Goal: Information Seeking & Learning: Learn about a topic

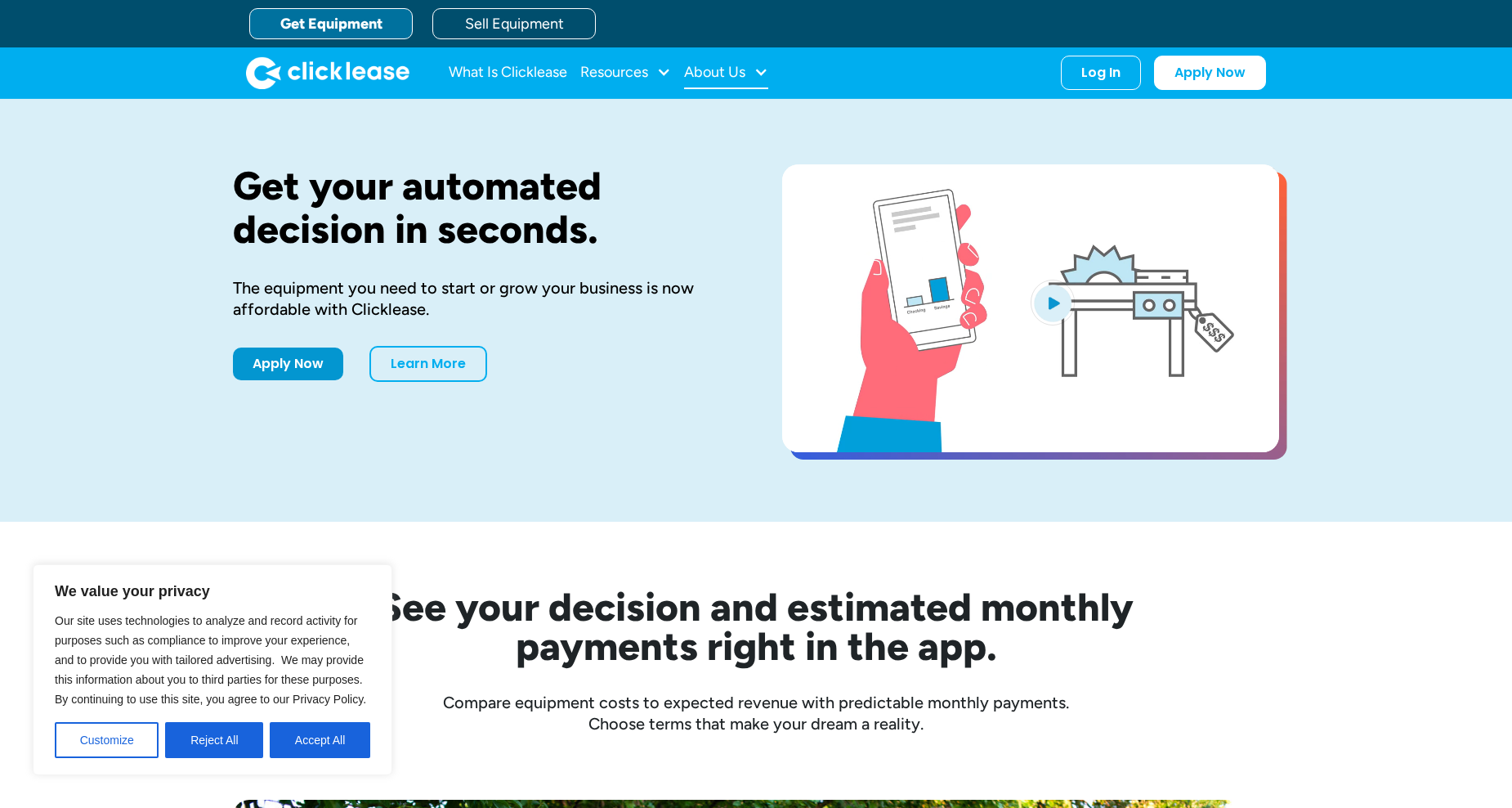
click at [738, 71] on div "About Us" at bounding box center [714, 71] width 61 height 0
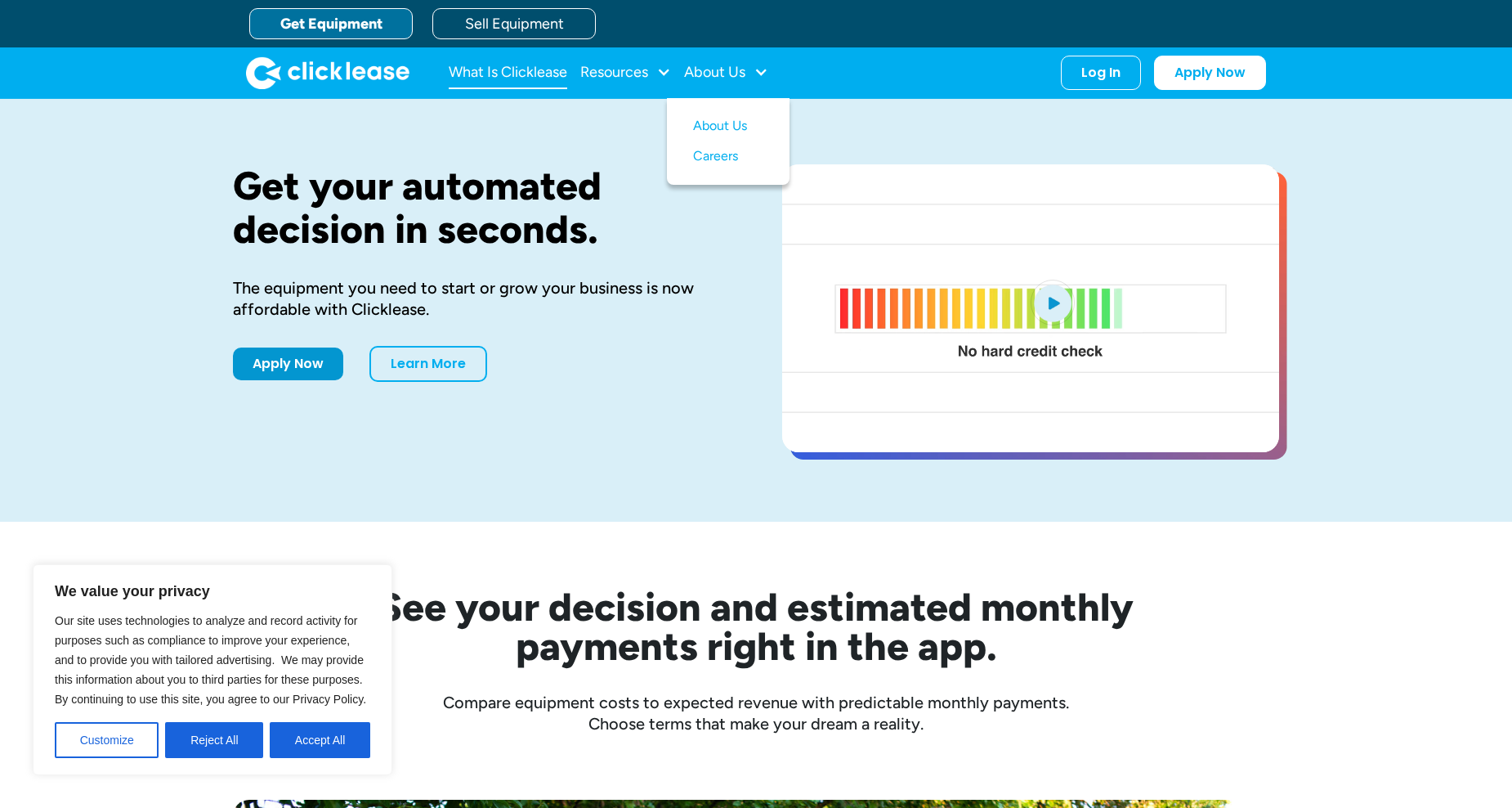
click at [485, 64] on link "What Is Clicklease" at bounding box center [508, 72] width 118 height 33
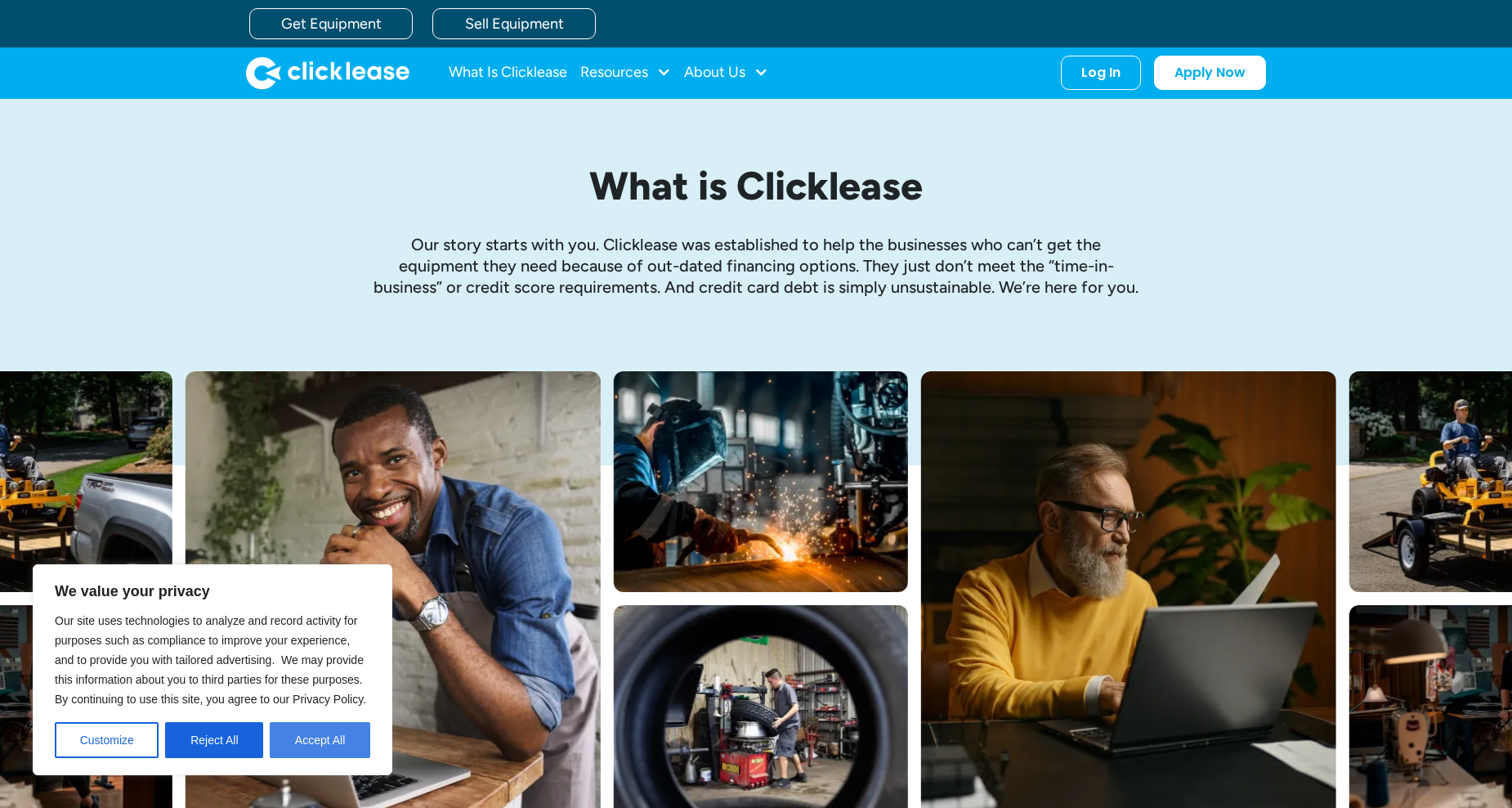
click at [317, 743] on button "Accept All" at bounding box center [320, 739] width 101 height 36
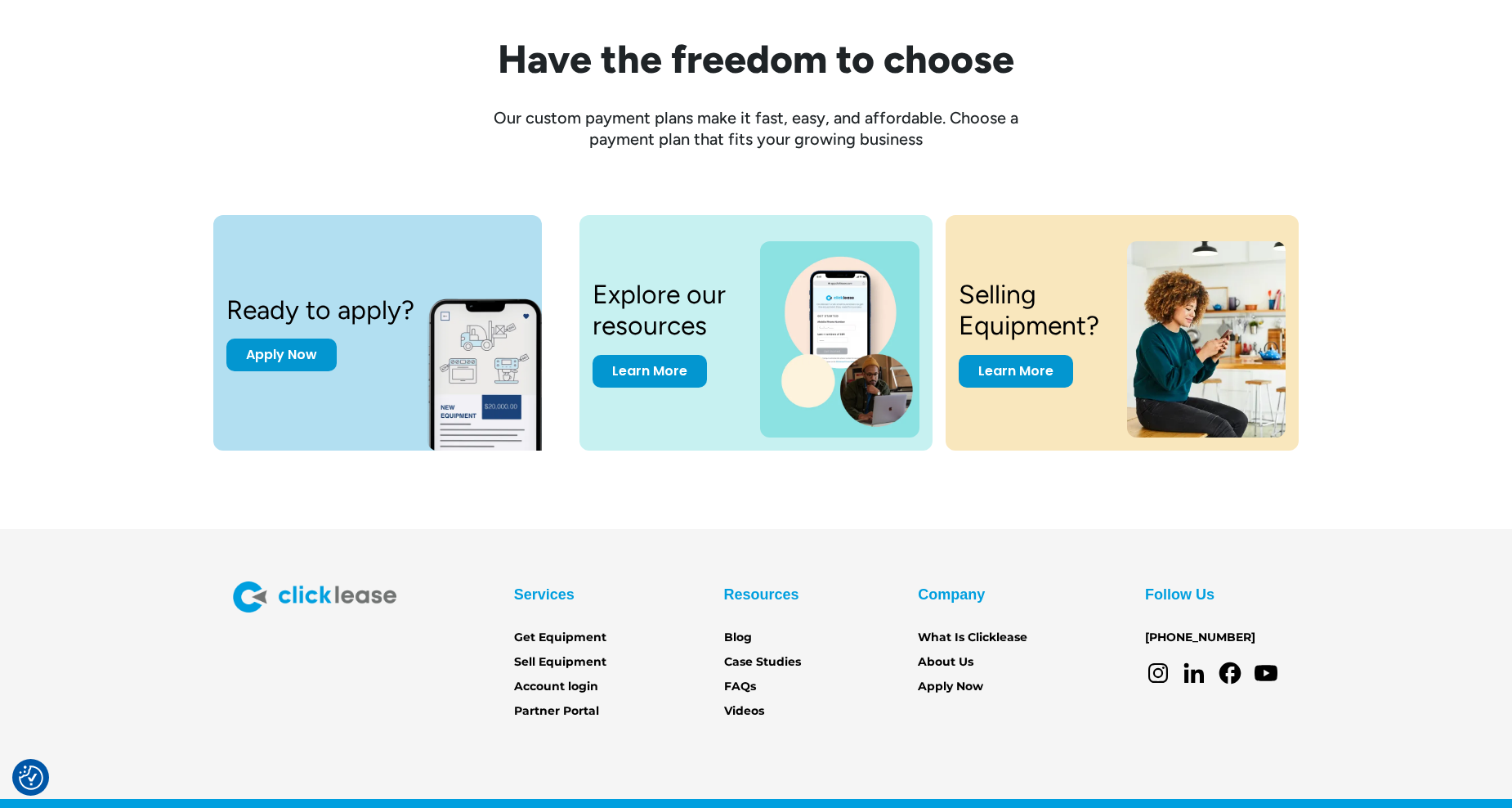
scroll to position [2125, 0]
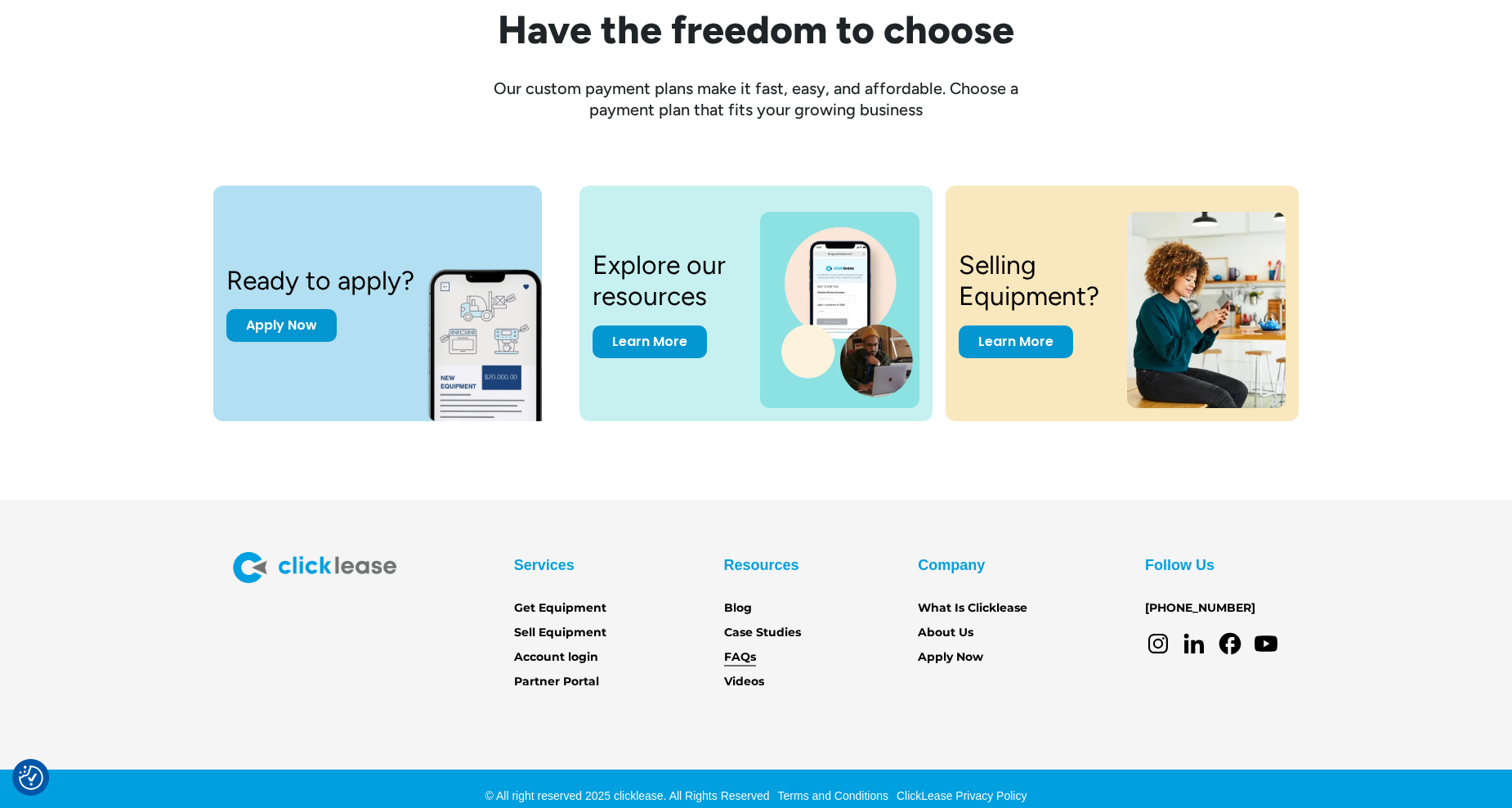
click at [745, 652] on link "FAQs" at bounding box center [740, 657] width 32 height 18
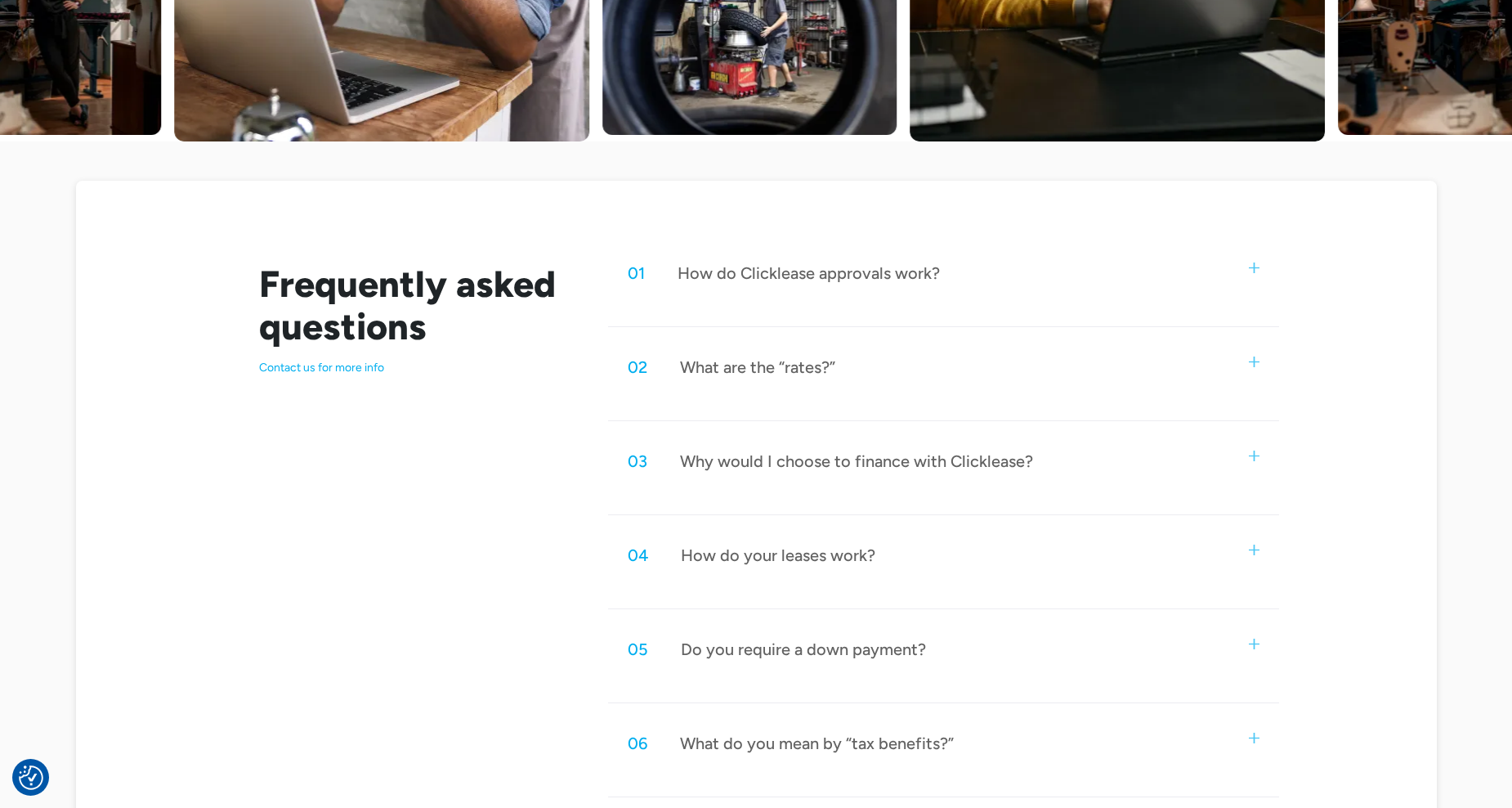
scroll to position [654, 0]
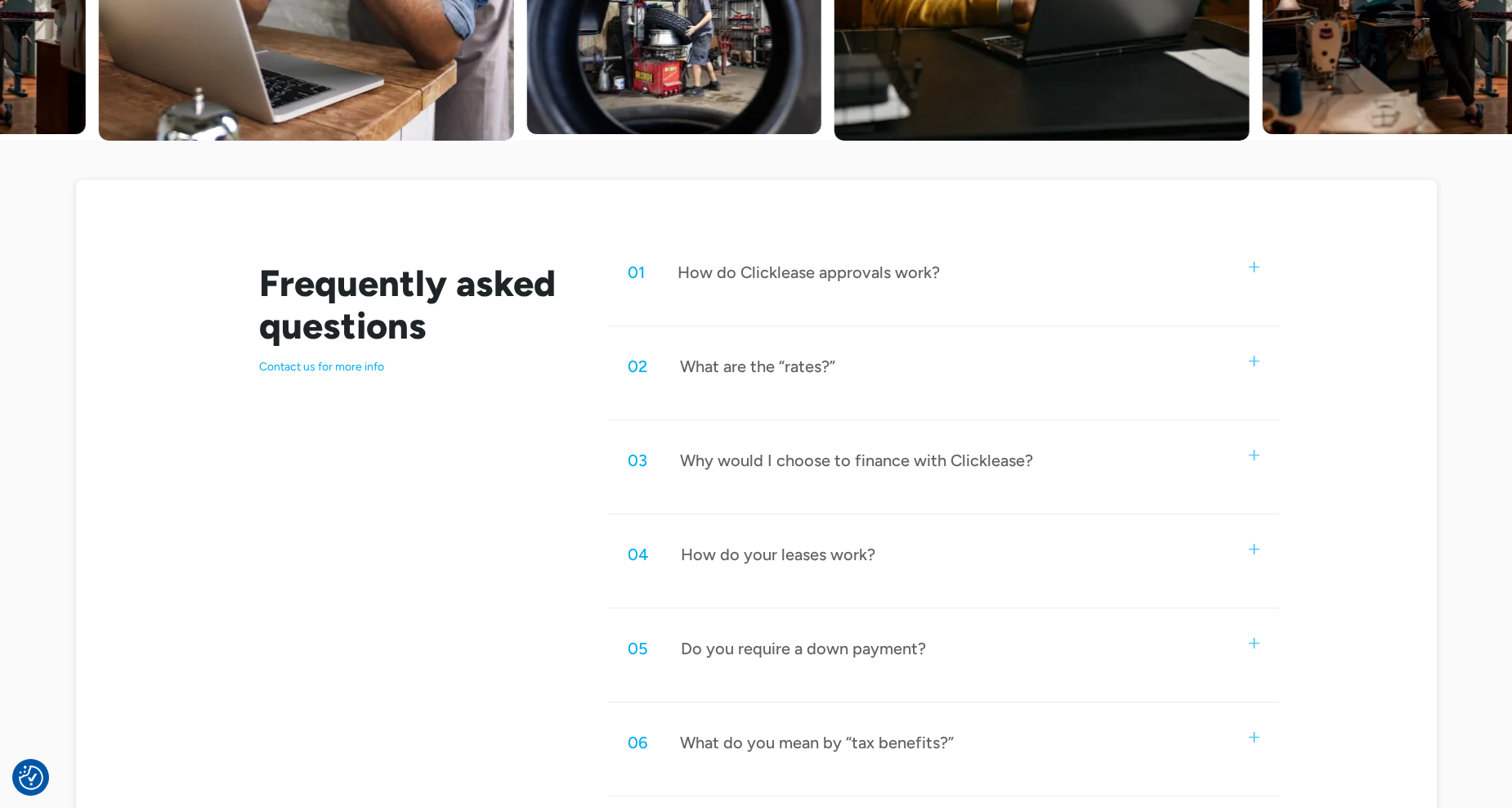
click at [815, 283] on div "01 How do Clicklease approvals work?" at bounding box center [943, 272] width 670 height 54
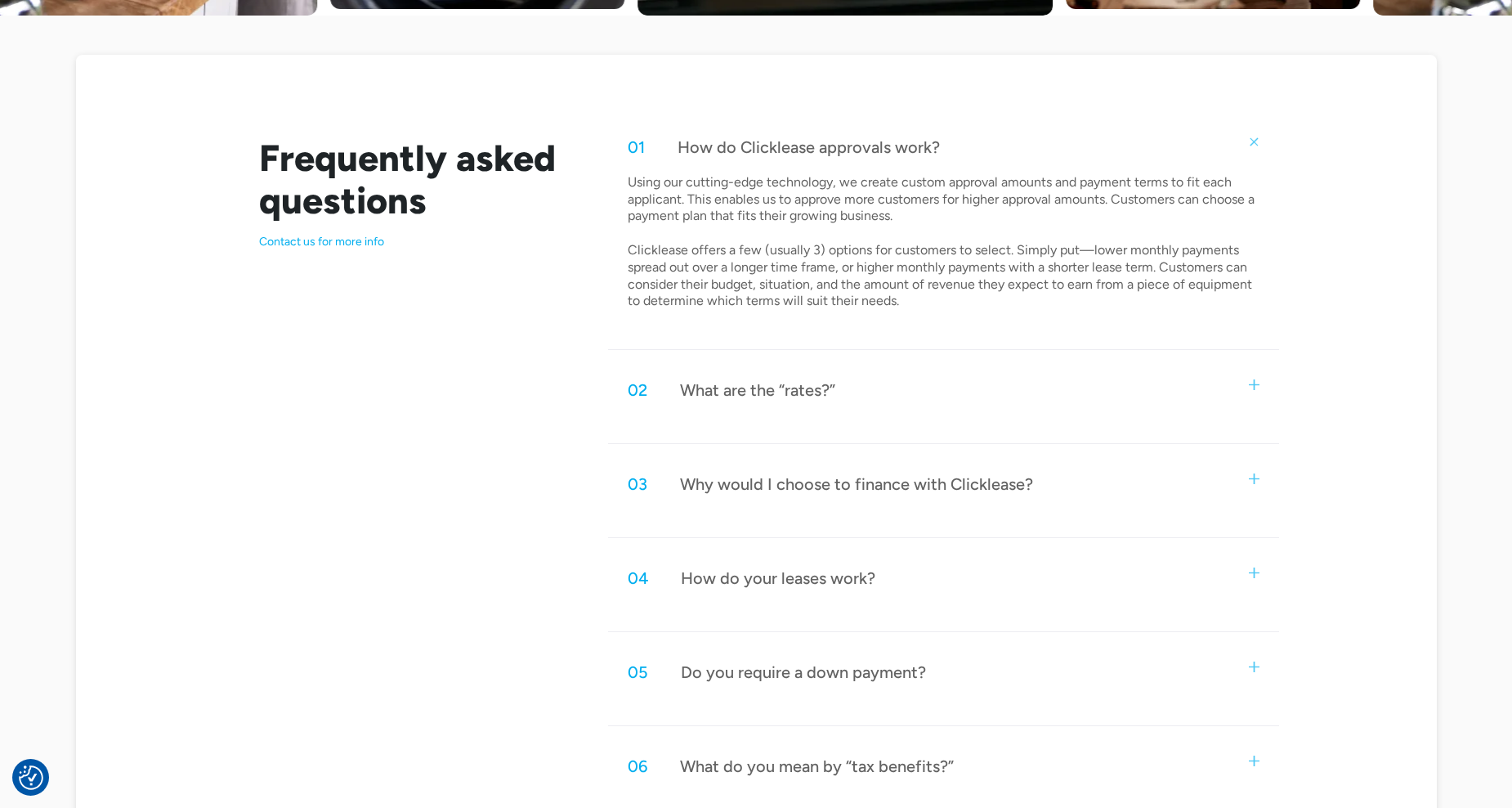
scroll to position [817, 0]
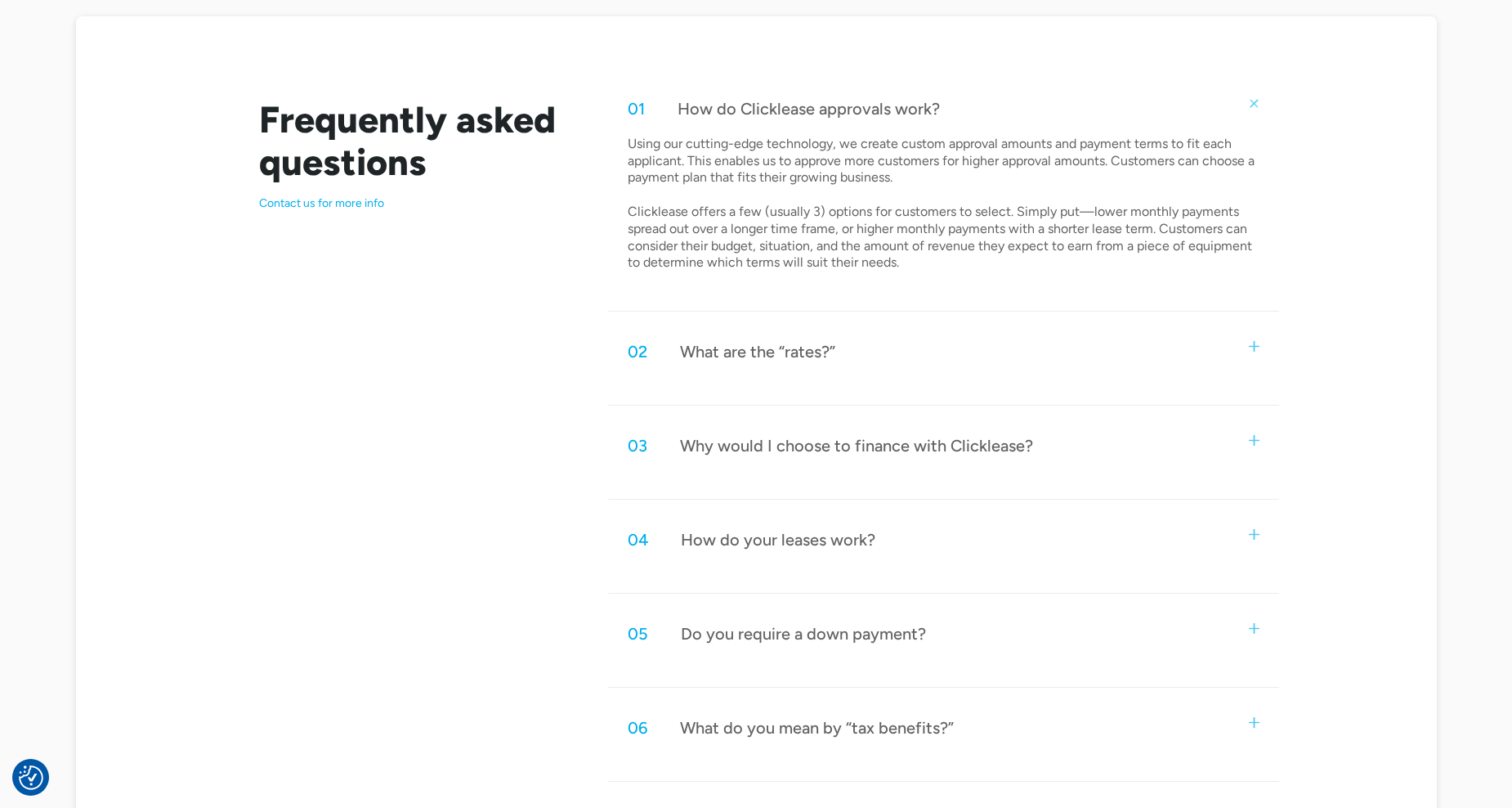
click at [770, 334] on div "02 What are the “rates?”" at bounding box center [943, 351] width 670 height 54
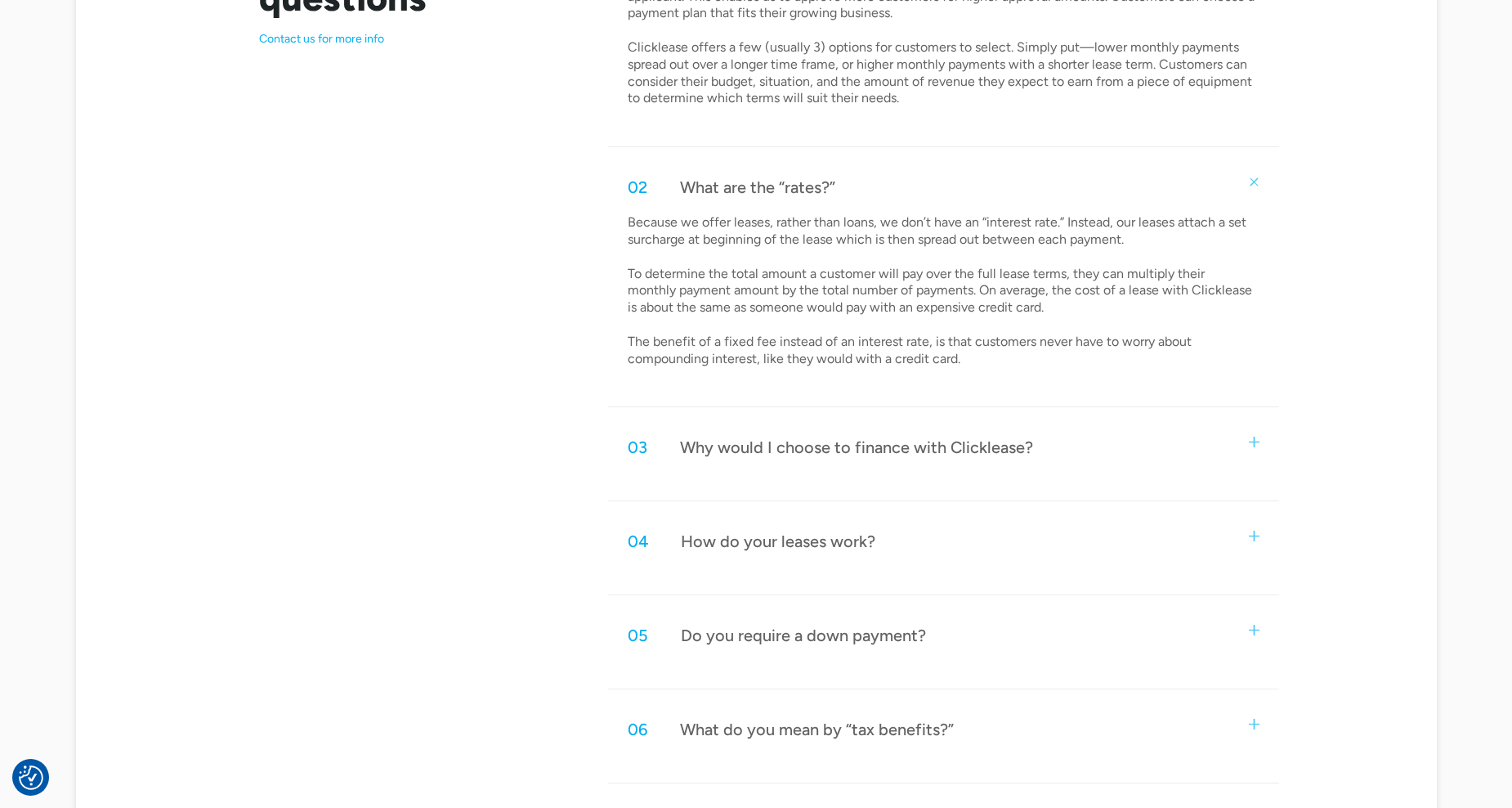
scroll to position [1063, 0]
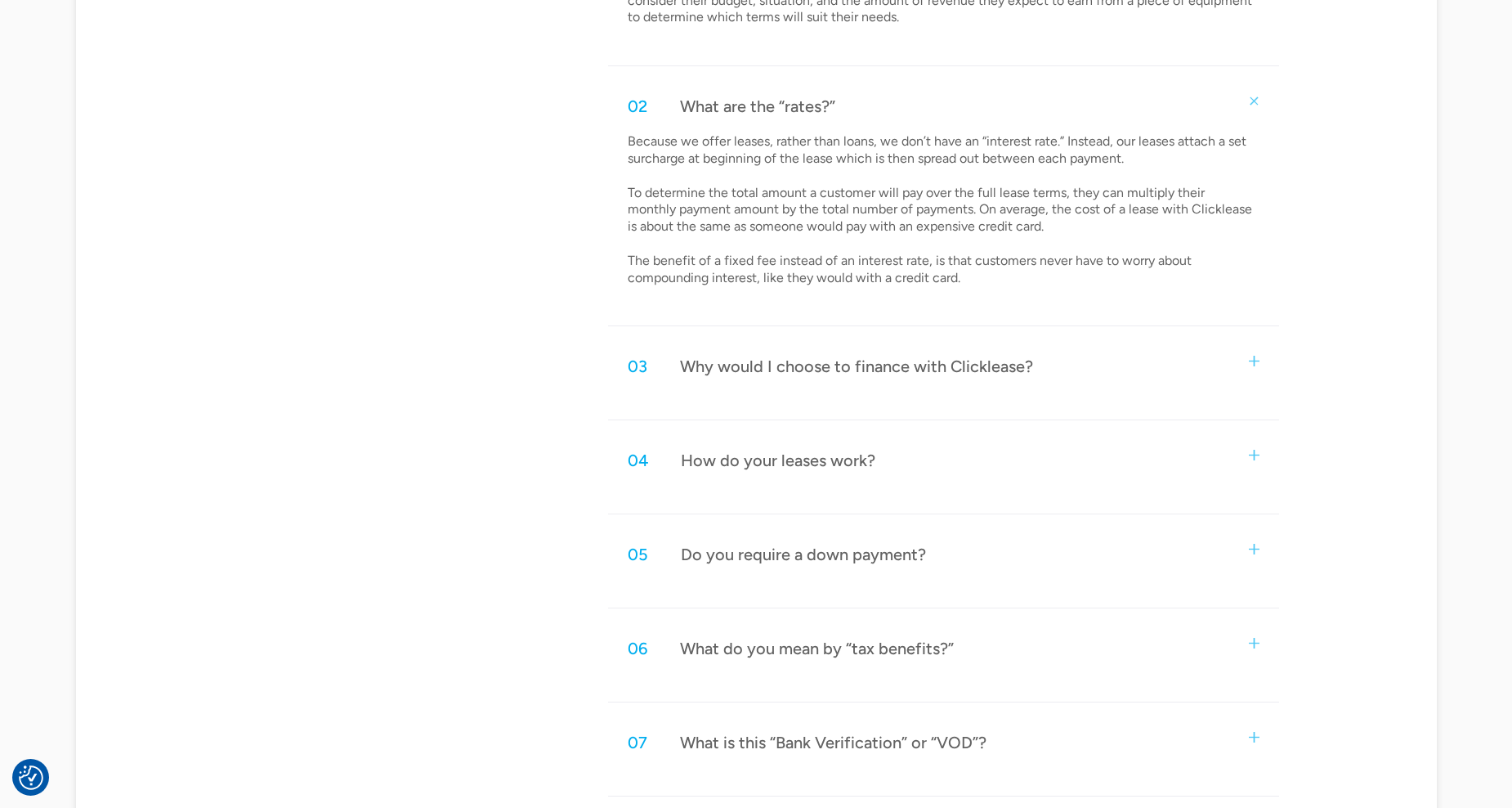
click at [980, 372] on div "Why would I choose to finance with Clicklease?" at bounding box center [856, 366] width 353 height 22
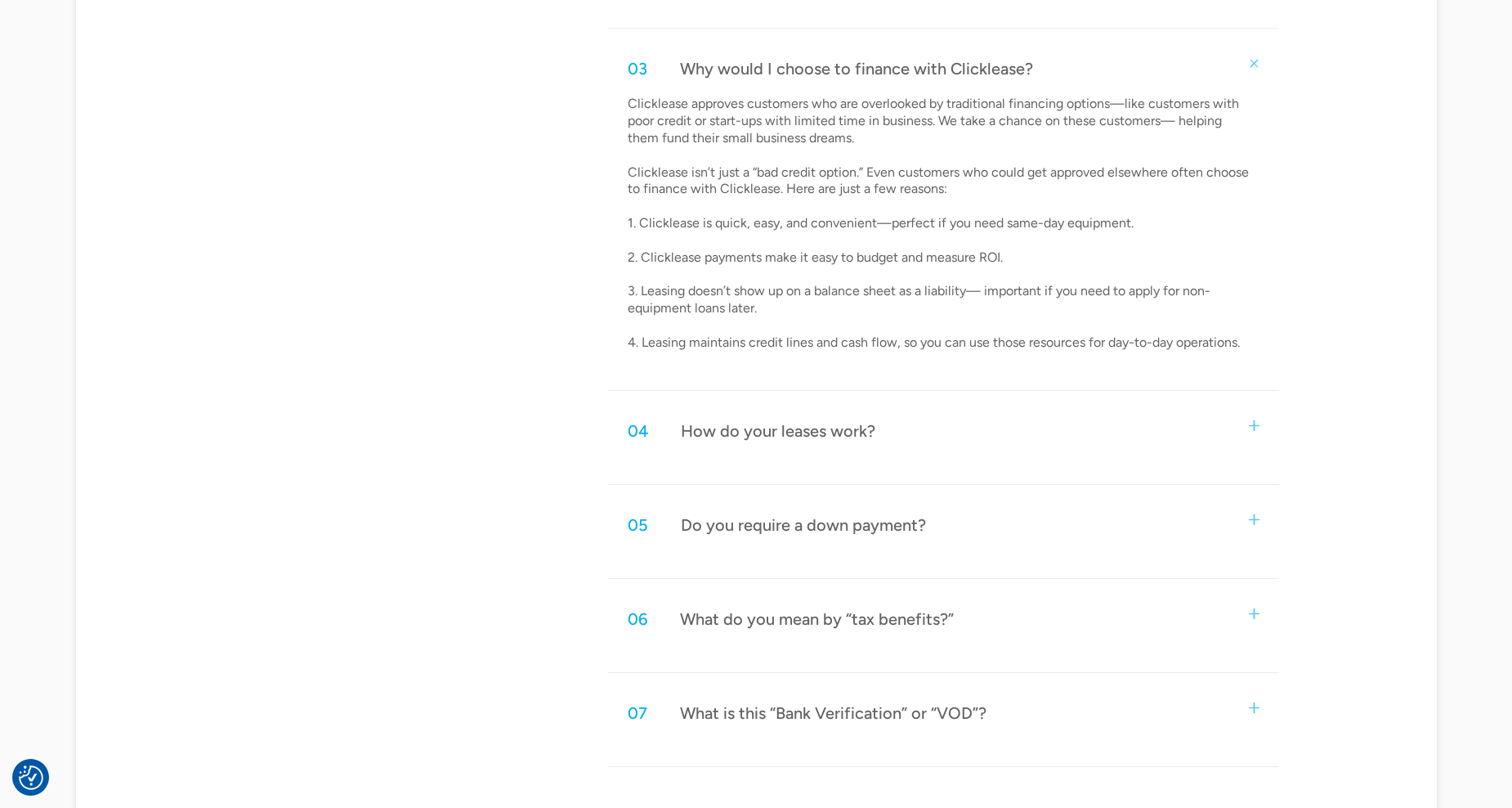
scroll to position [1389, 0]
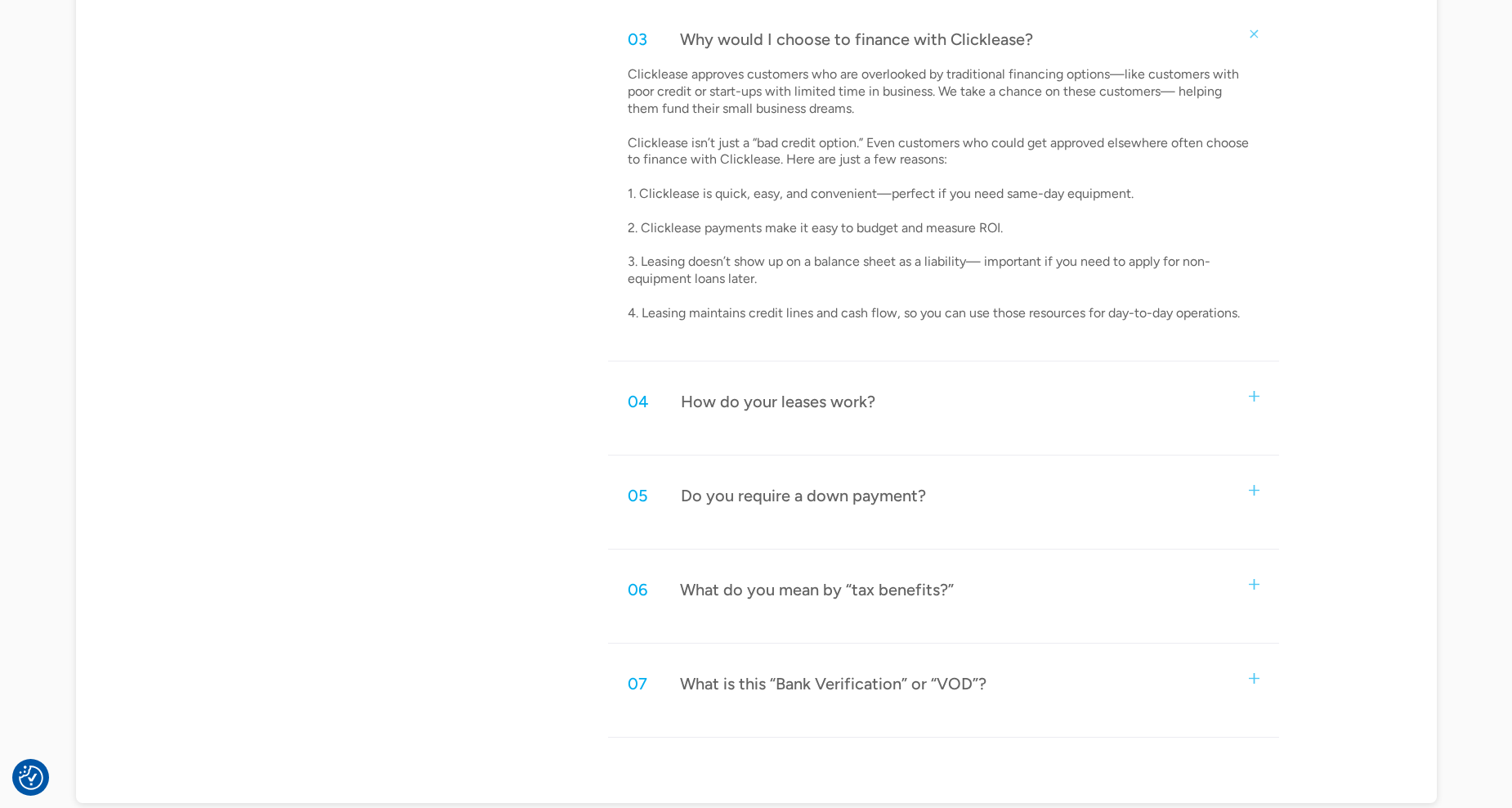
click at [812, 395] on div "How do your leases work?" at bounding box center [778, 401] width 195 height 22
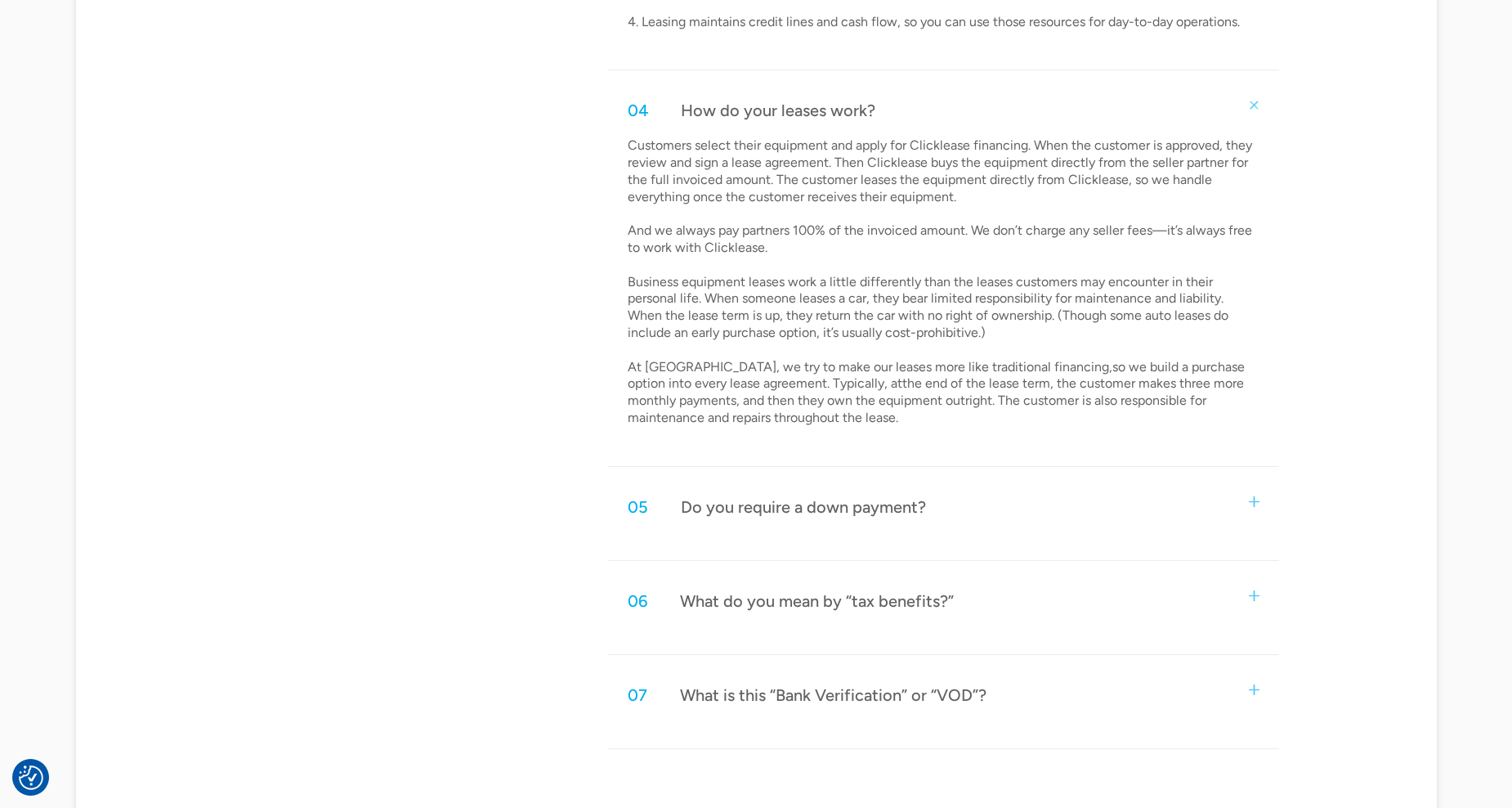
scroll to position [1717, 0]
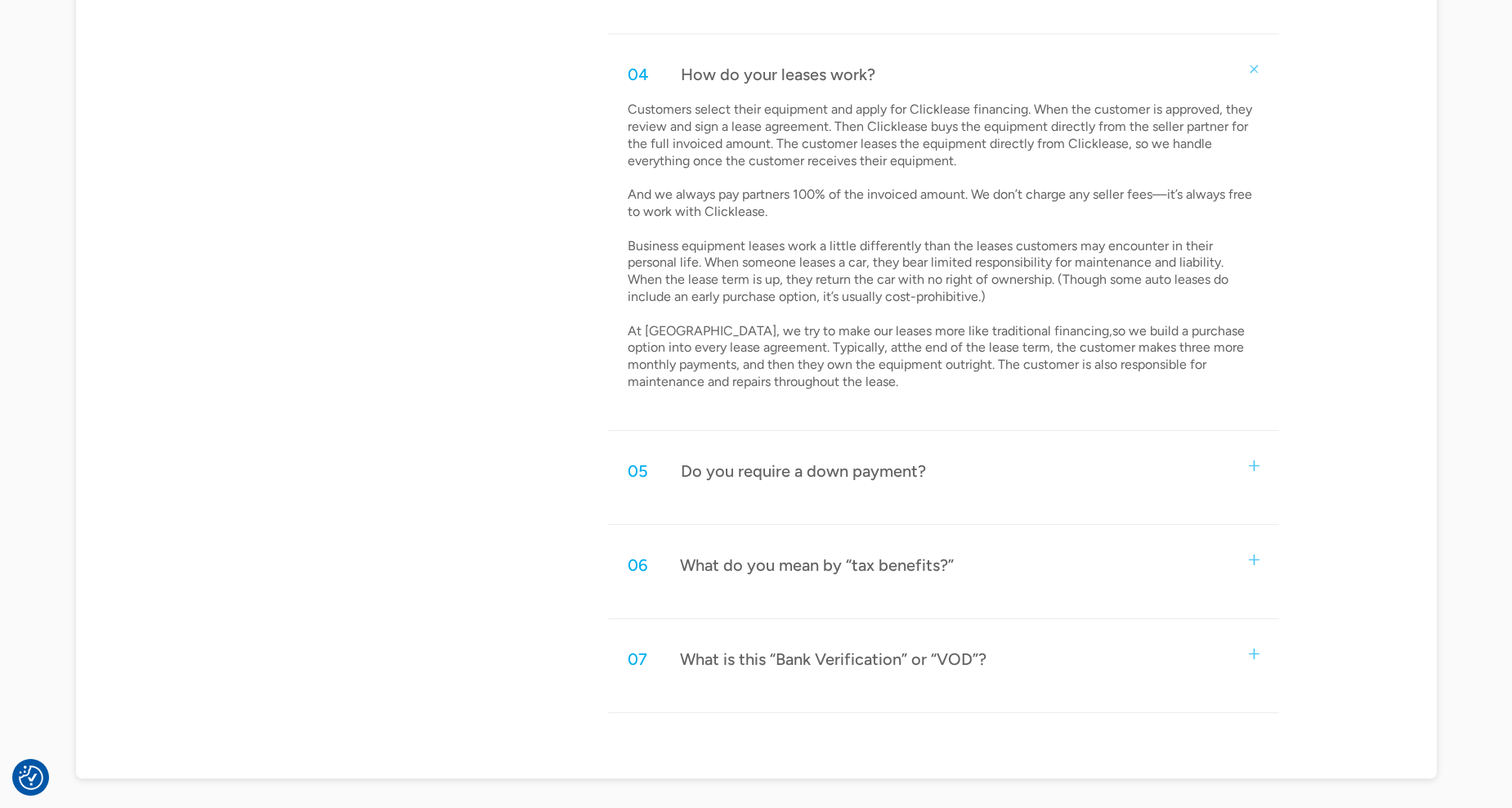
click at [834, 480] on div "Do you require a down payment?" at bounding box center [803, 470] width 245 height 22
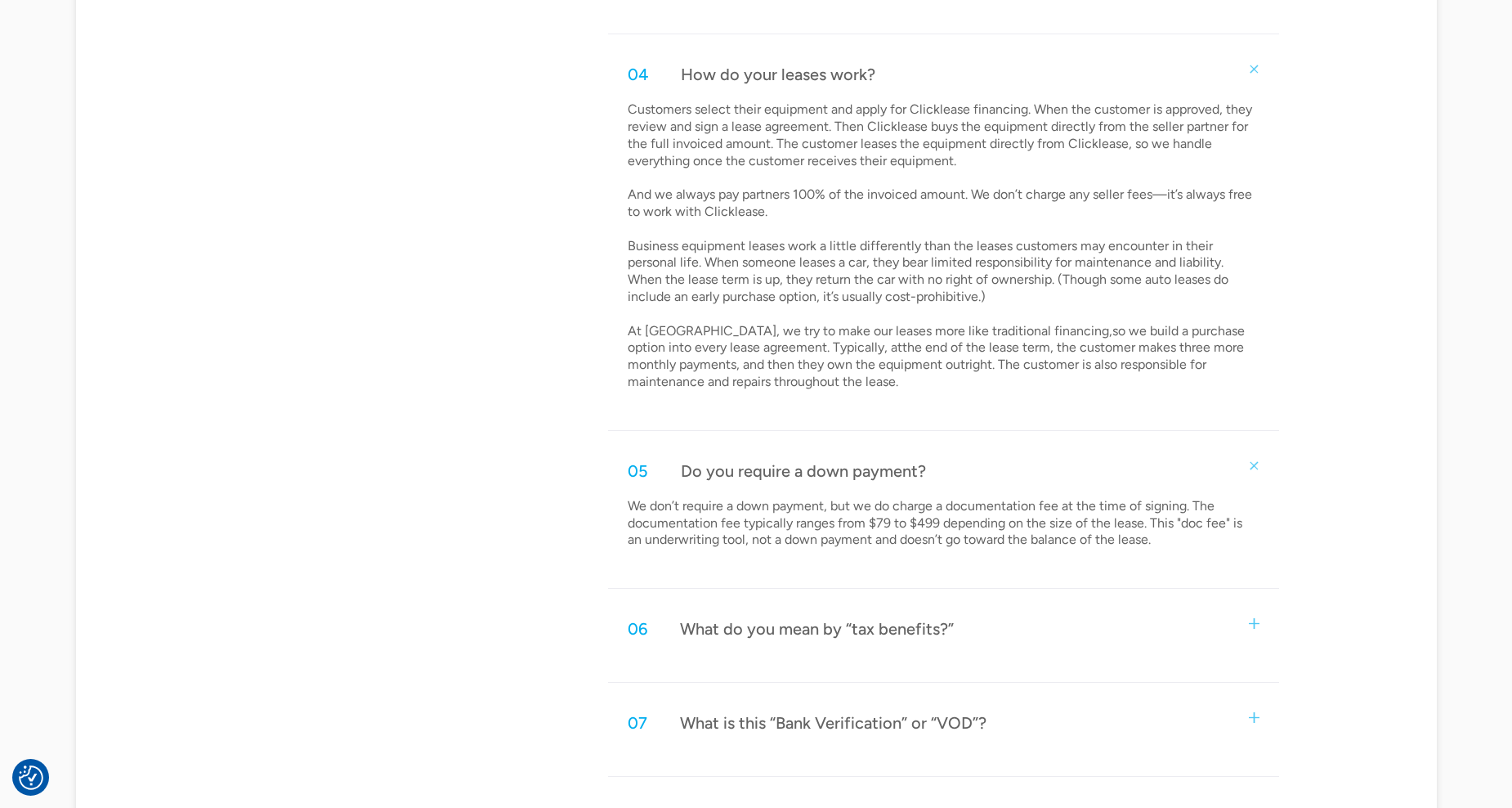
click at [894, 642] on div "06 What do you mean by “tax benefits?”" at bounding box center [943, 628] width 670 height 54
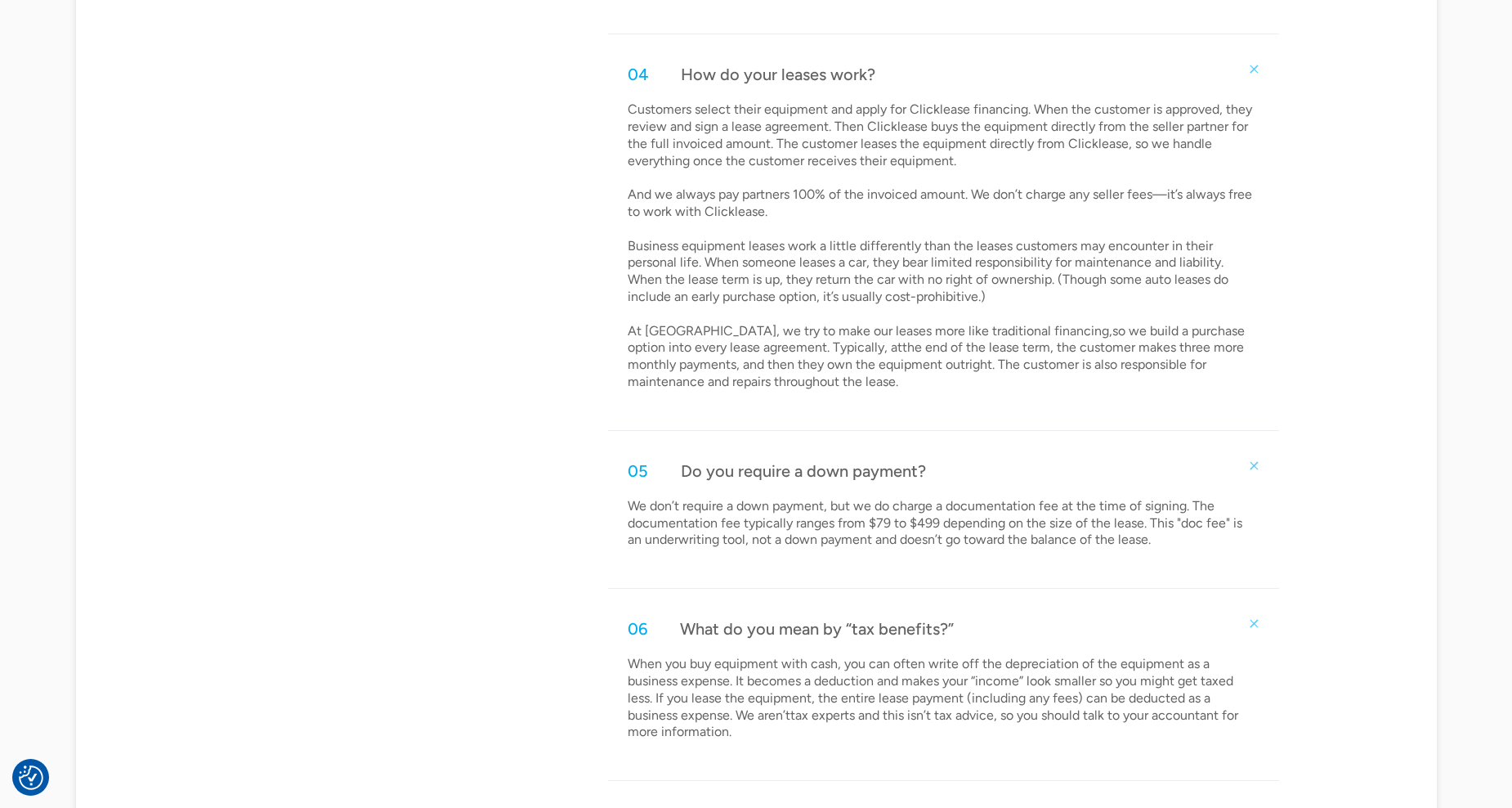
drag, startPoint x: 1251, startPoint y: 671, endPoint x: 1224, endPoint y: 674, distance: 27.2
click at [1224, 674] on p "When you buy equipment with cash, you can often write off the depreciation of t…" at bounding box center [940, 698] width 627 height 85
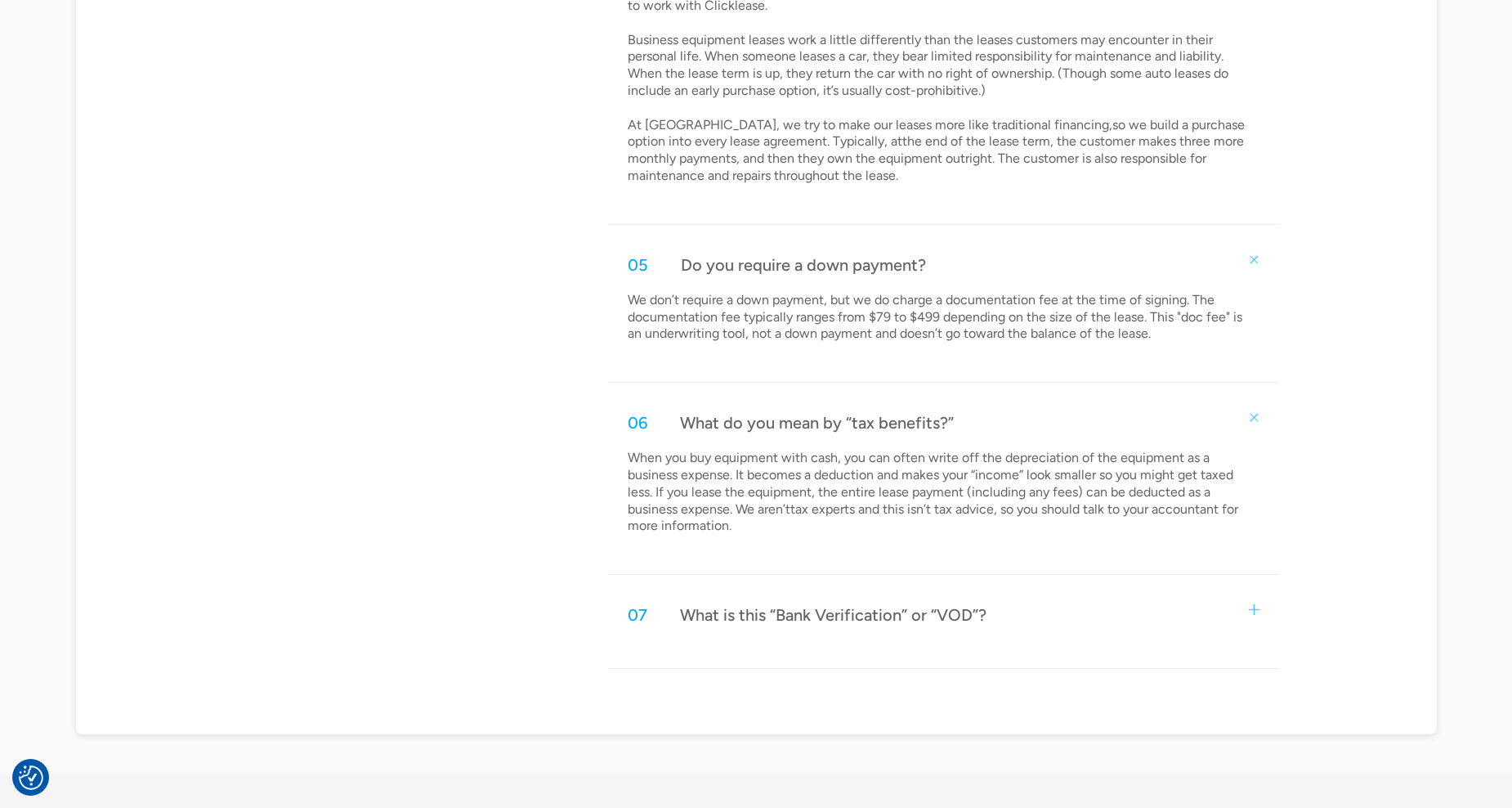
scroll to position [1962, 0]
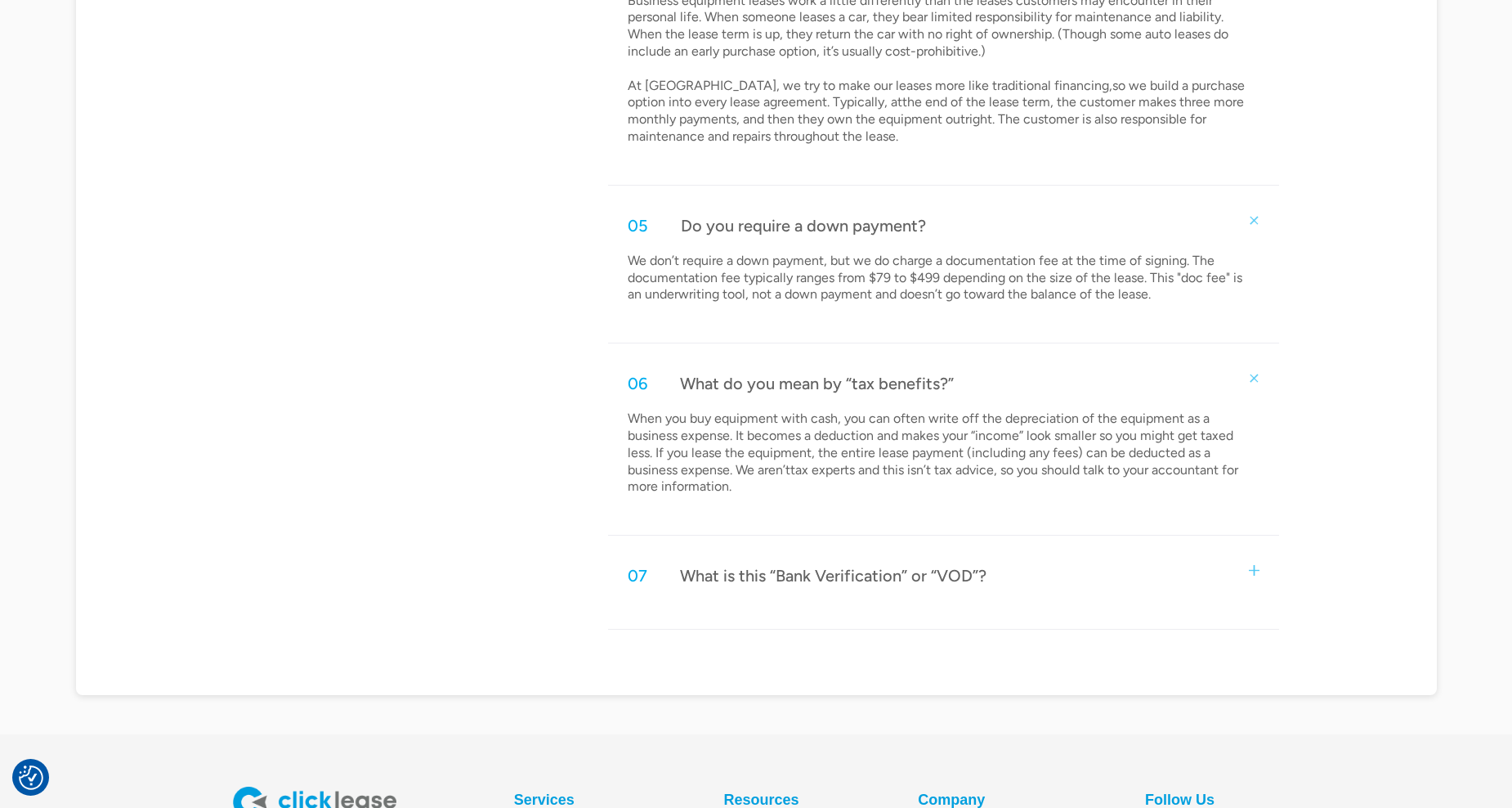
click at [863, 580] on div "What is this “Bank Verification” or “VOD”?" at bounding box center [833, 575] width 307 height 22
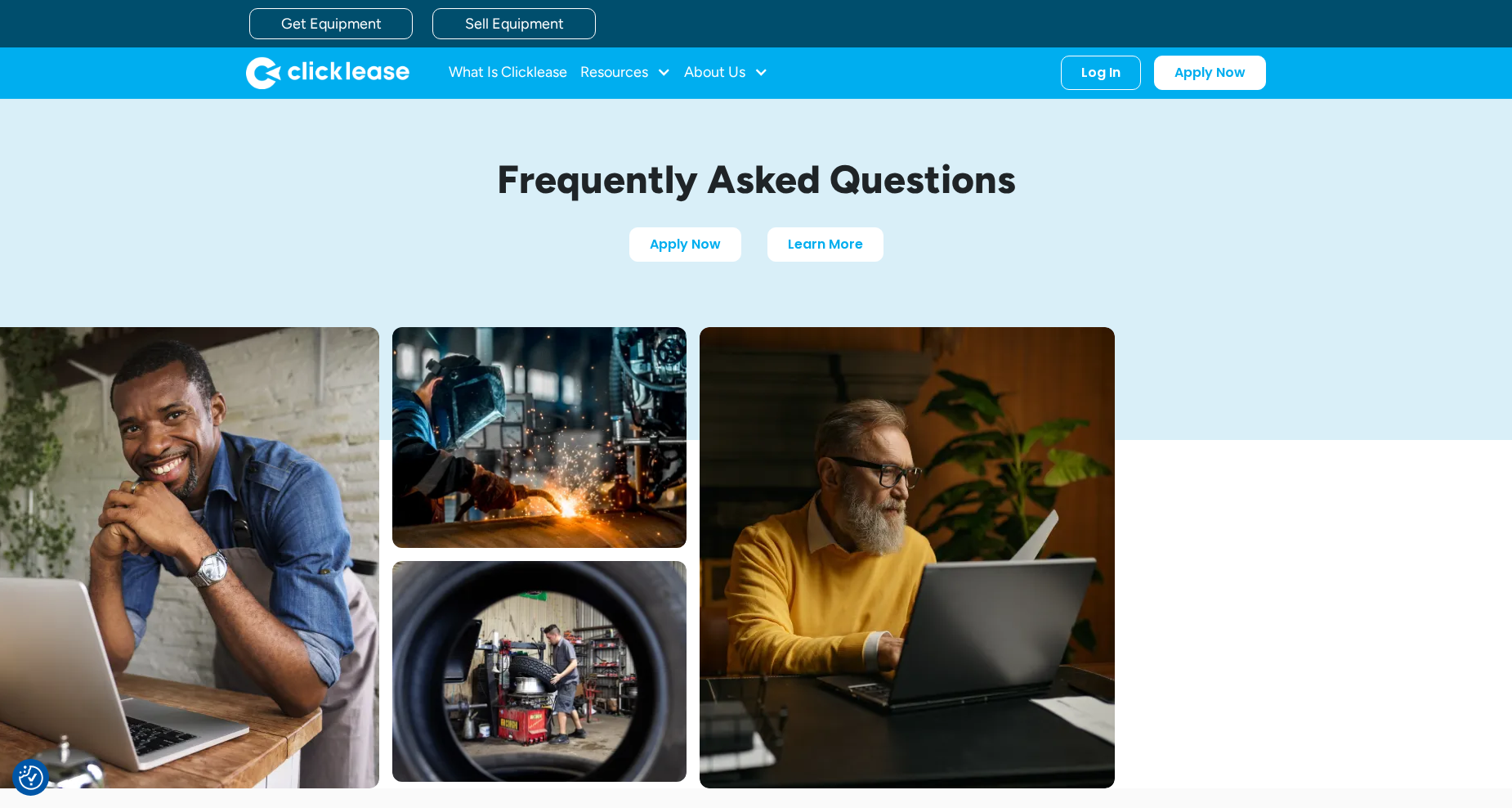
scroll to position [0, 0]
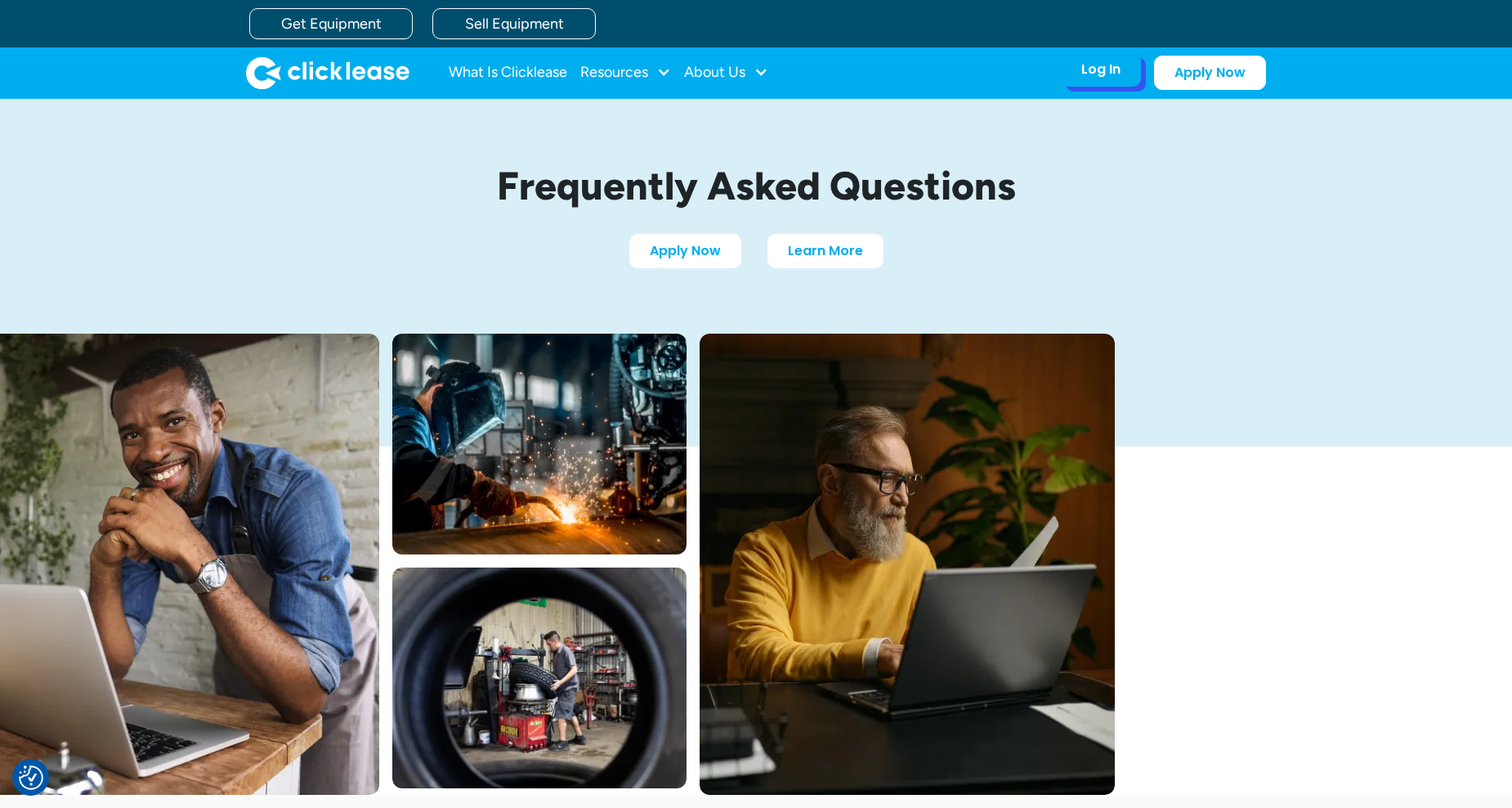
click at [1107, 69] on div "Log In" at bounding box center [1101, 69] width 39 height 16
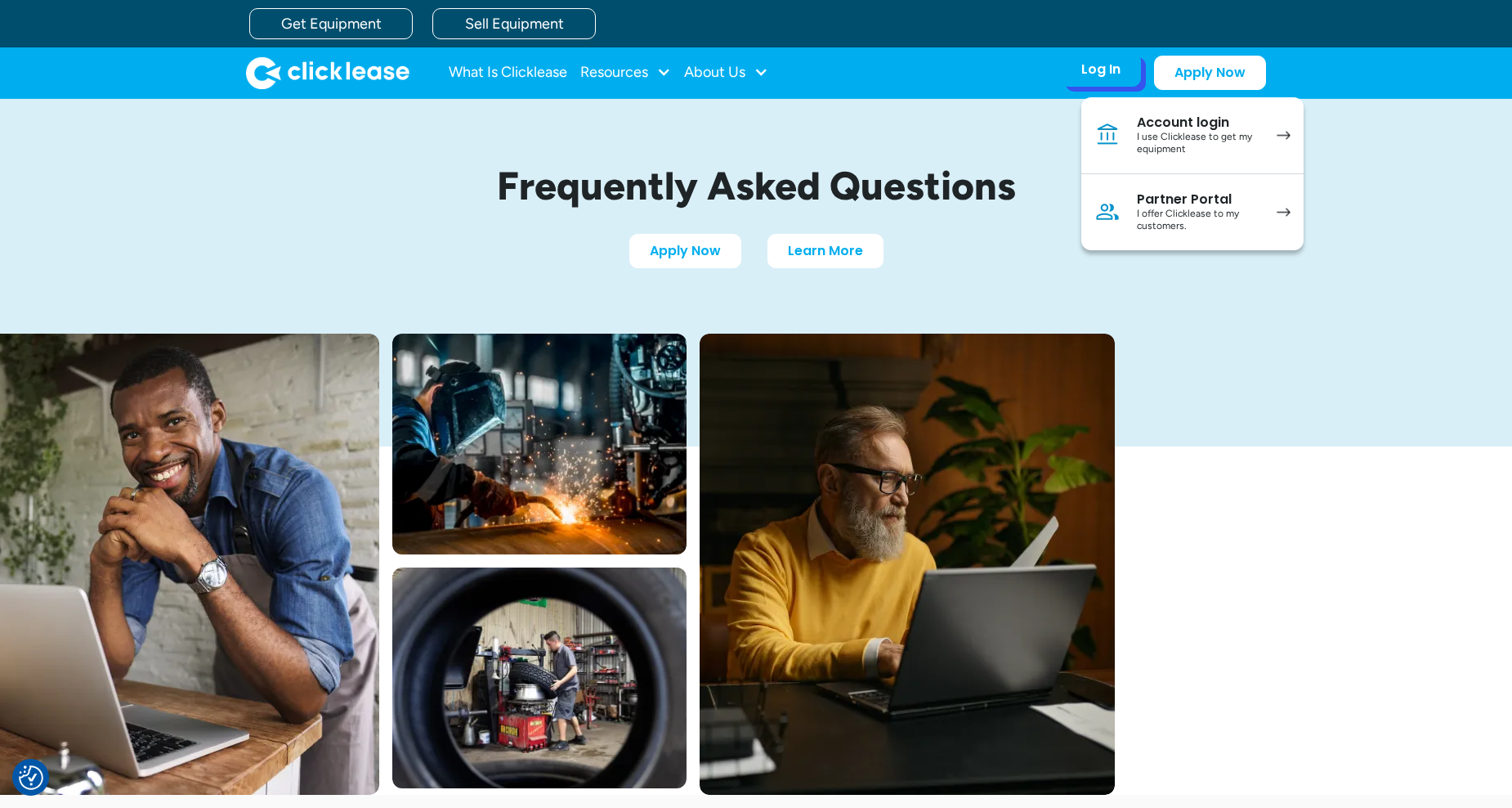
click at [1171, 123] on div "Account login" at bounding box center [1198, 122] width 123 height 16
